Goal: Information Seeking & Learning: Understand process/instructions

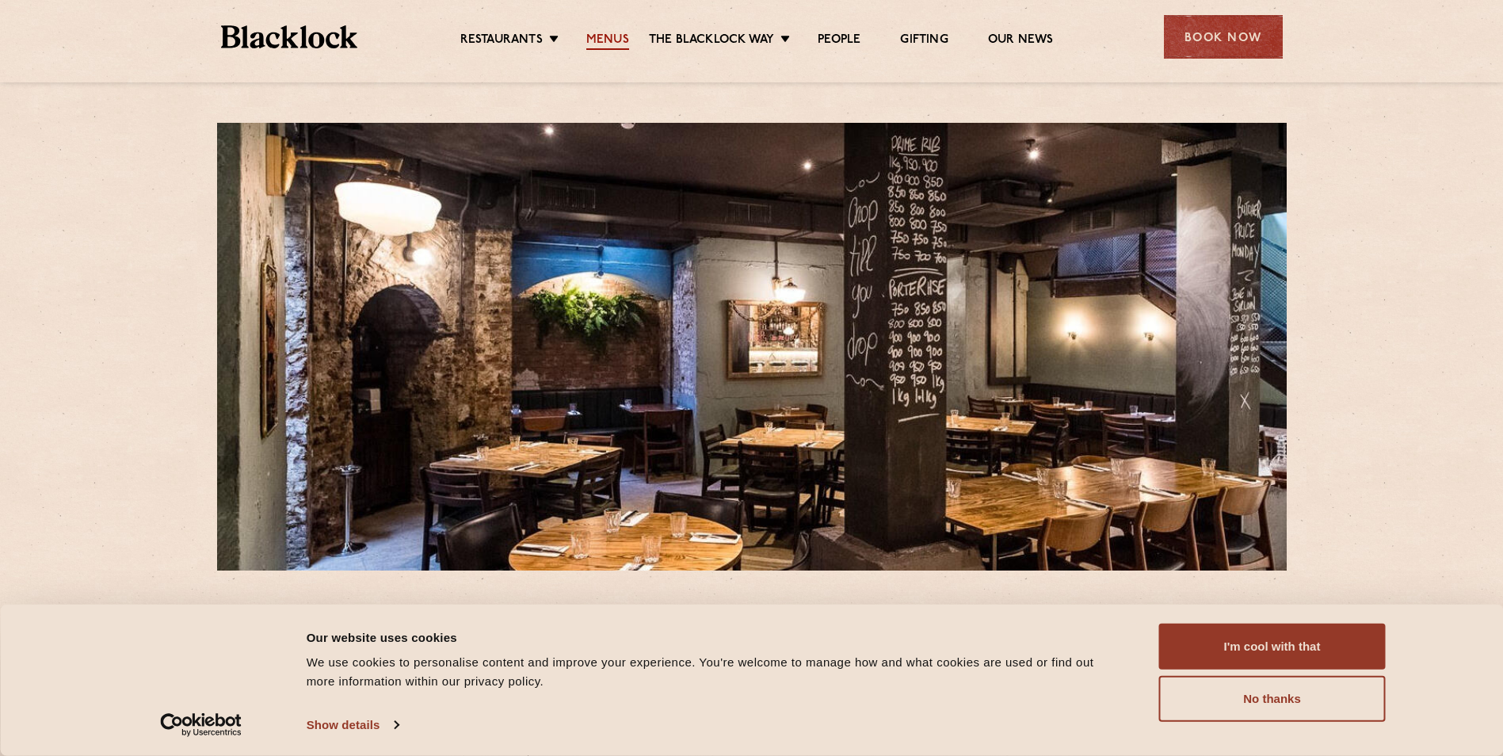
click at [616, 39] on link "Menus" at bounding box center [607, 40] width 43 height 17
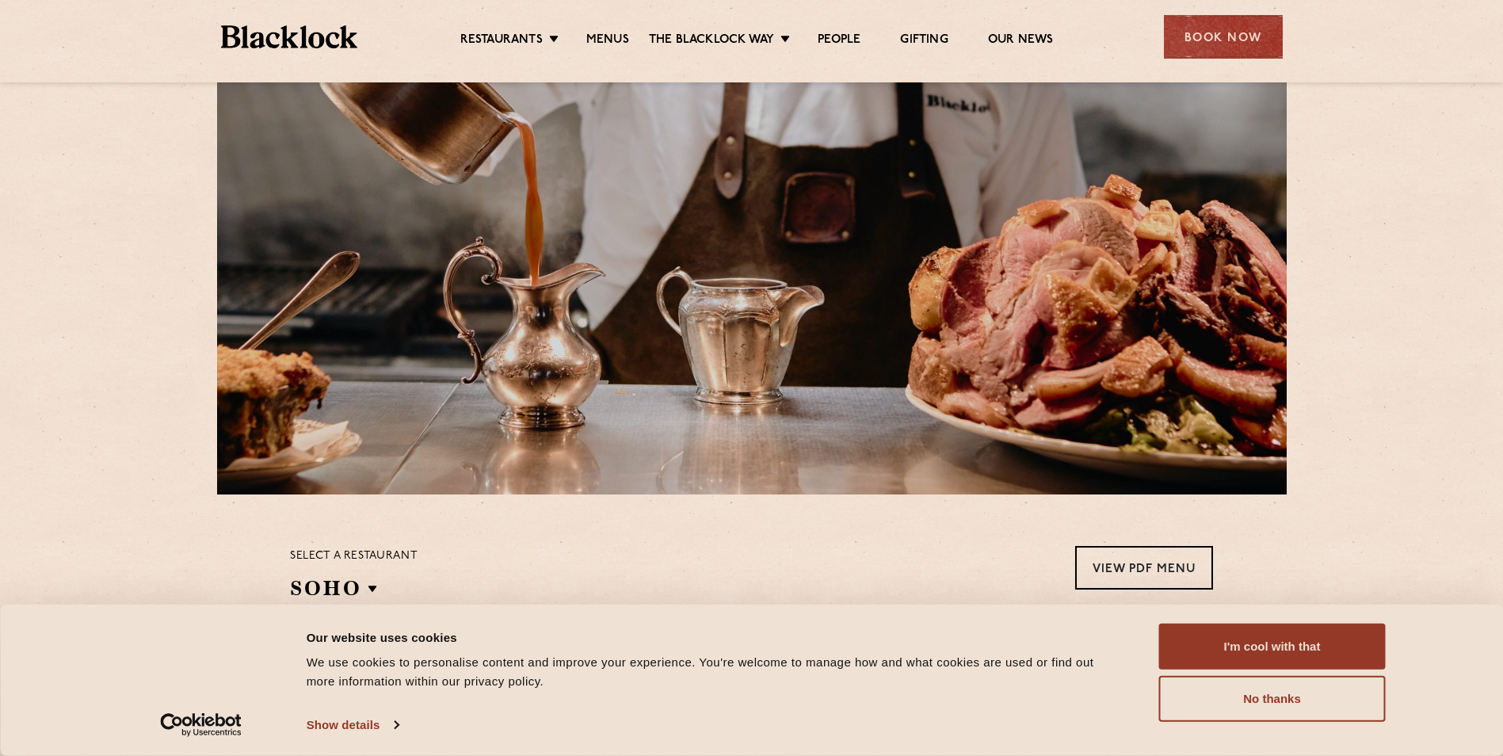
scroll to position [317, 0]
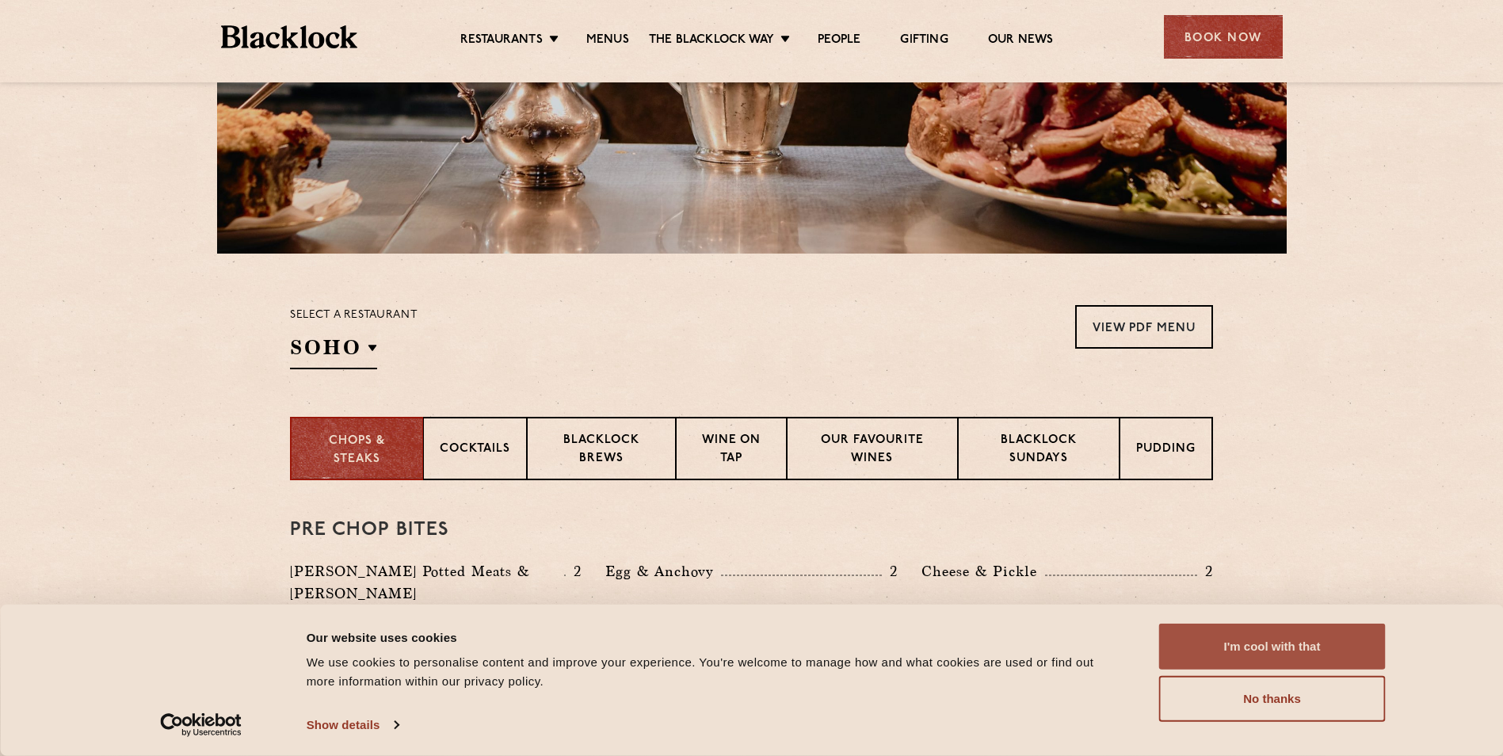
click at [1265, 644] on button "I'm cool with that" at bounding box center [1272, 647] width 227 height 46
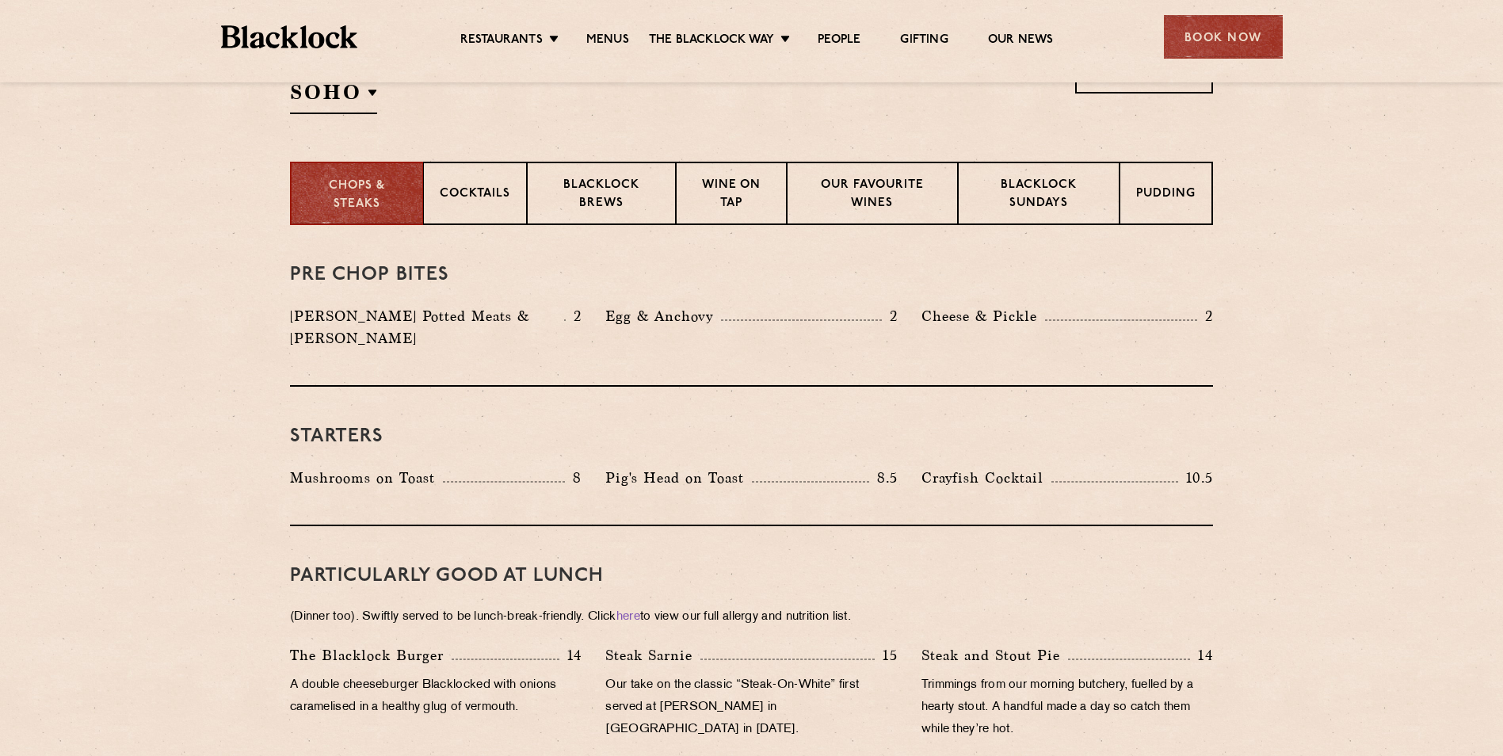
scroll to position [555, 0]
